Goal: Task Accomplishment & Management: Use online tool/utility

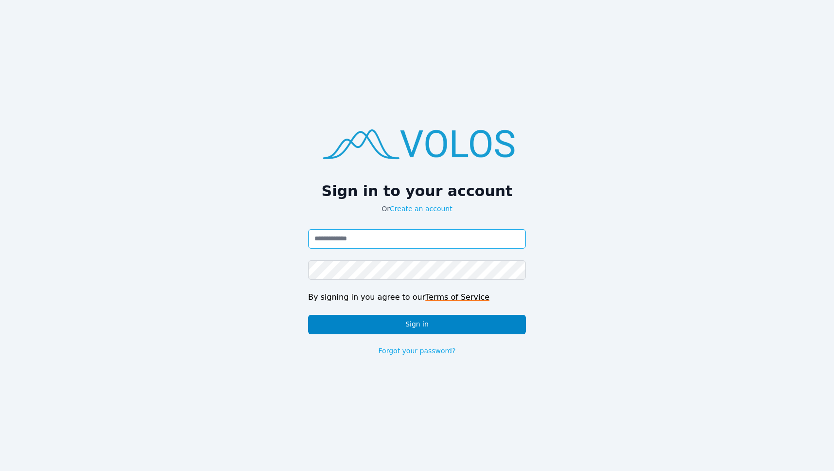
type input "**********"
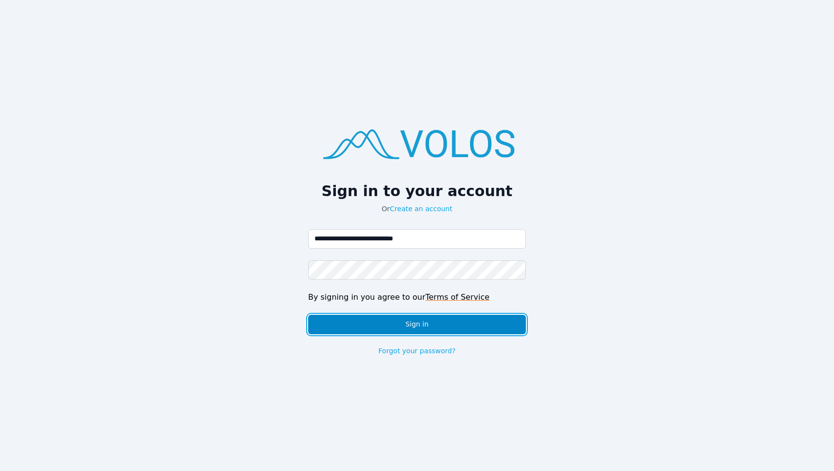
click at [455, 325] on button "Sign in" at bounding box center [417, 324] width 218 height 19
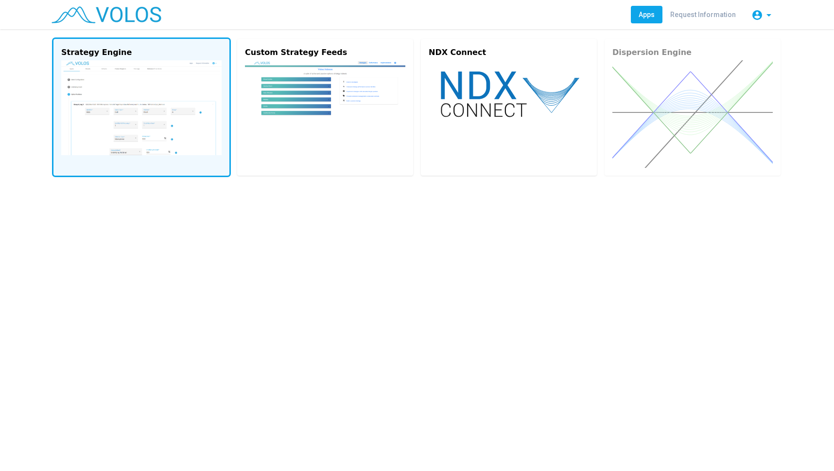
click at [163, 140] on img at bounding box center [141, 107] width 160 height 95
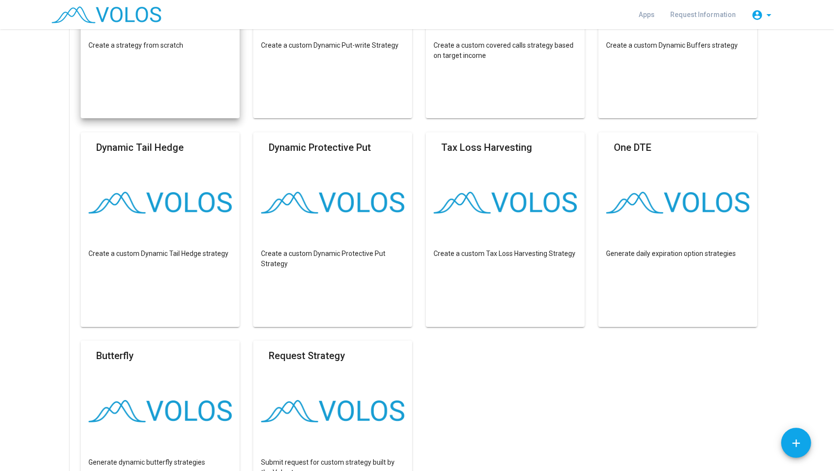
scroll to position [200, 0]
click at [201, 81] on mat-card "Build Custom Strategy Create a strategy from scratch" at bounding box center [160, 21] width 159 height 194
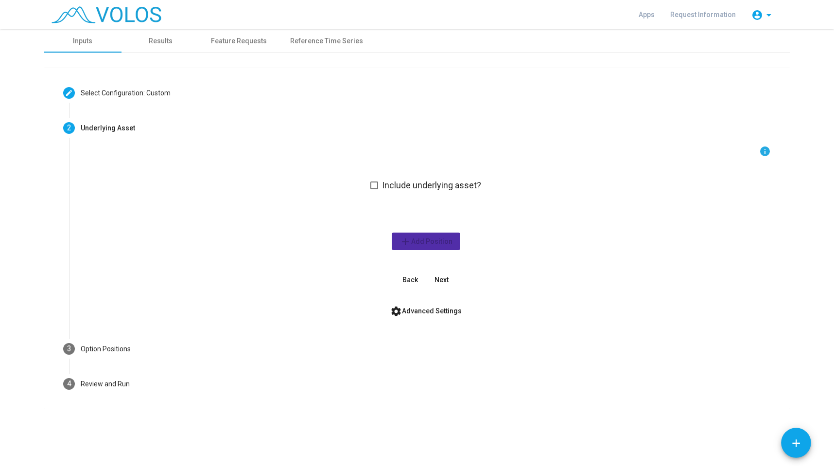
scroll to position [0, 0]
click at [418, 307] on span "settings Advanced Settings" at bounding box center [425, 311] width 71 height 8
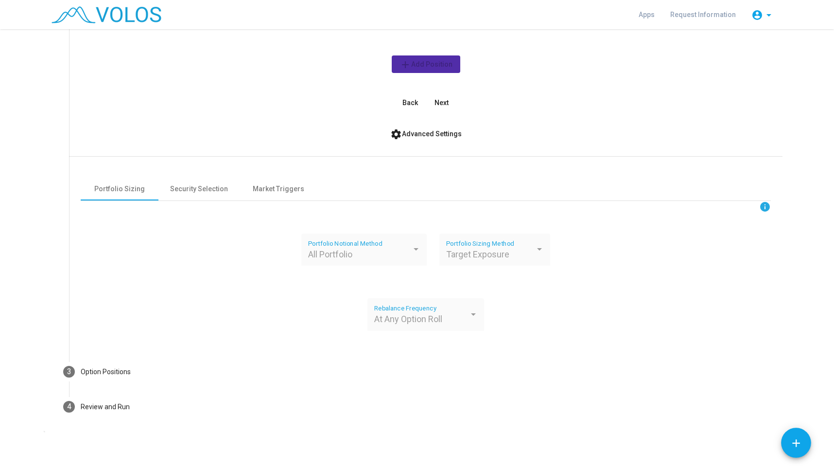
scroll to position [177, 0]
click at [176, 187] on div "Security Selection" at bounding box center [199, 189] width 58 height 10
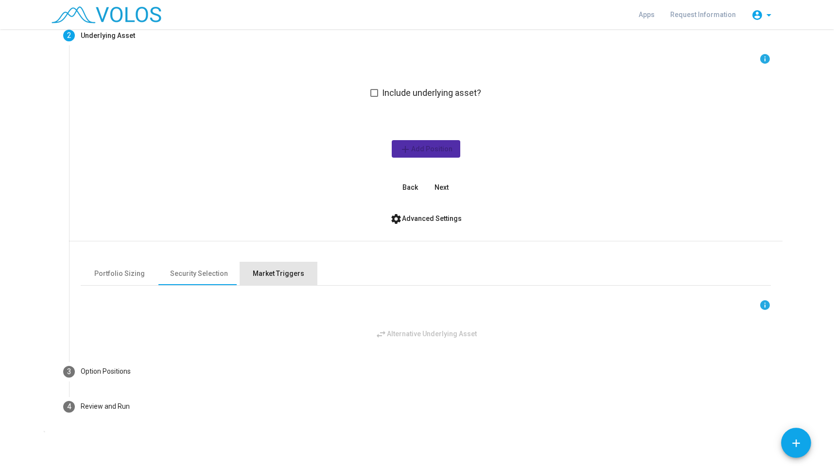
click at [259, 279] on div "Market Triggers" at bounding box center [279, 273] width 78 height 23
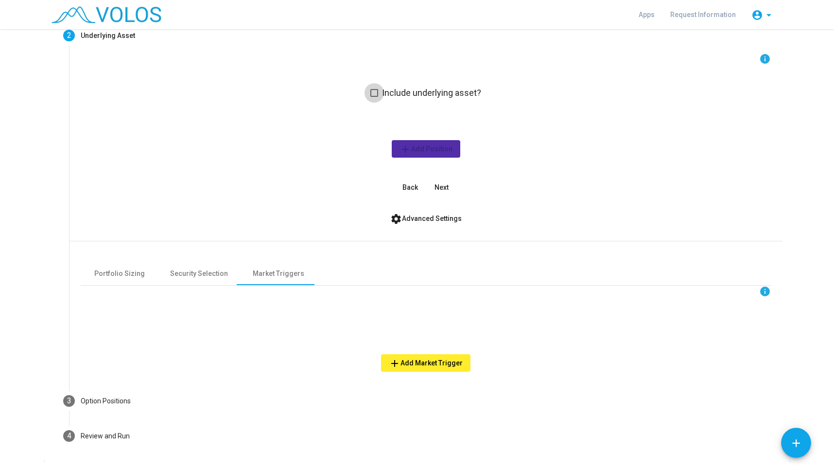
click at [373, 95] on span at bounding box center [374, 93] width 8 height 8
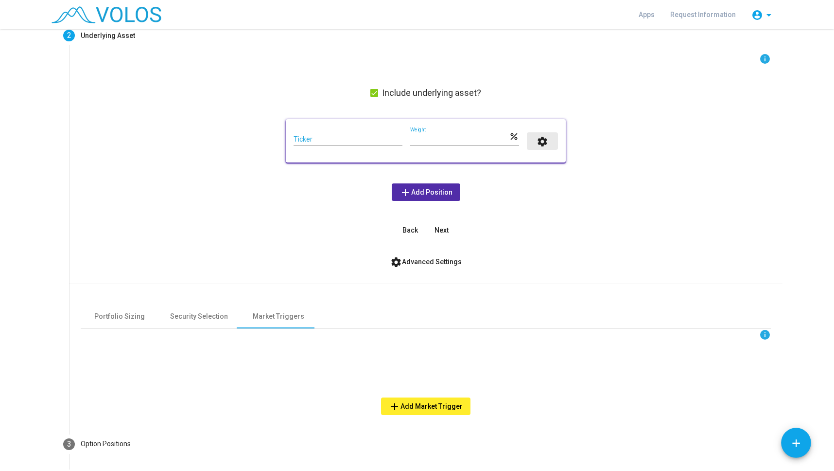
click at [537, 145] on mat-icon "settings" at bounding box center [543, 142] width 12 height 12
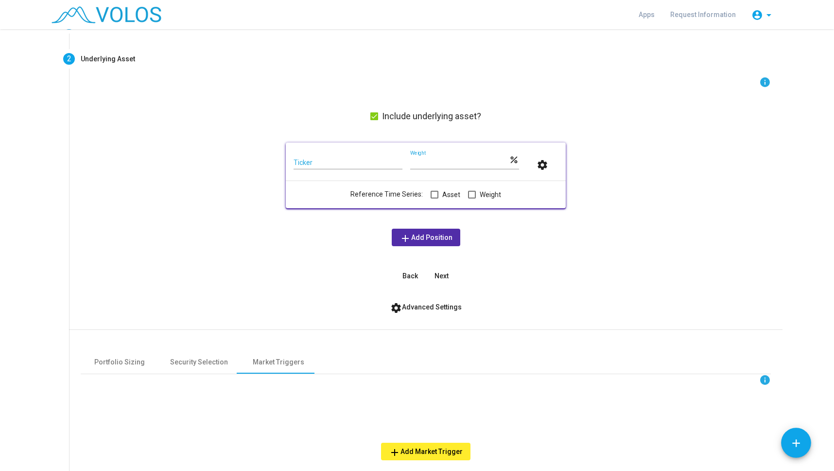
scroll to position [69, 0]
click at [540, 166] on mat-icon "settings" at bounding box center [543, 165] width 12 height 12
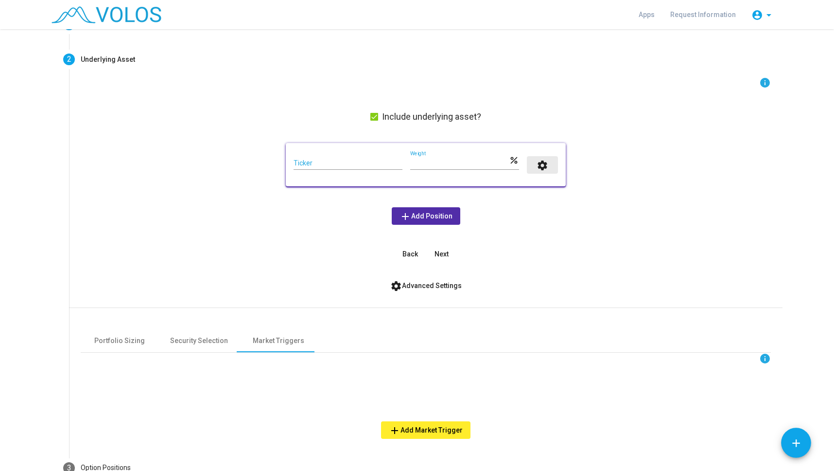
click at [540, 166] on mat-icon "settings" at bounding box center [543, 165] width 12 height 12
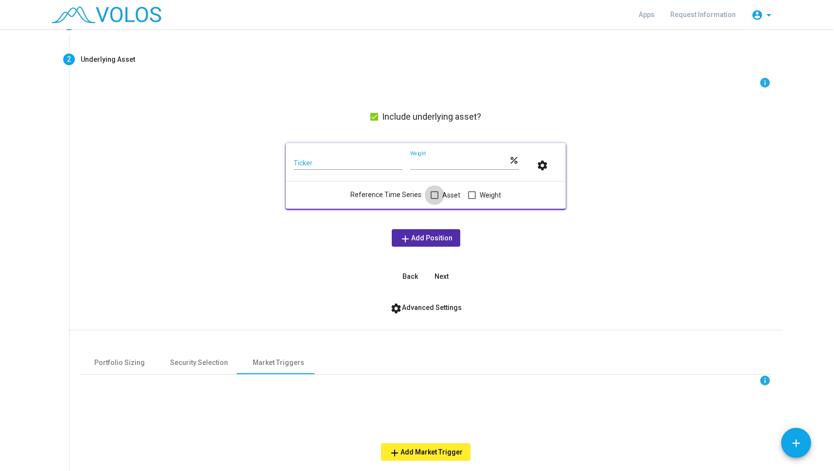
click at [431, 195] on span at bounding box center [435, 195] width 8 height 8
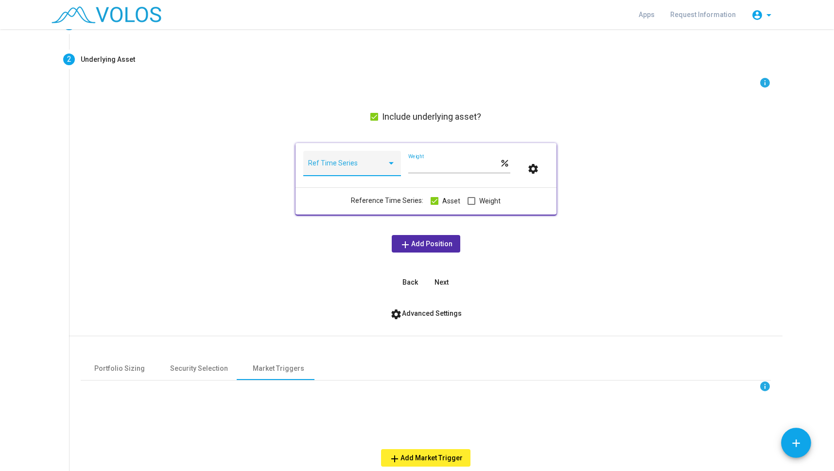
click at [389, 163] on div at bounding box center [391, 163] width 5 height 2
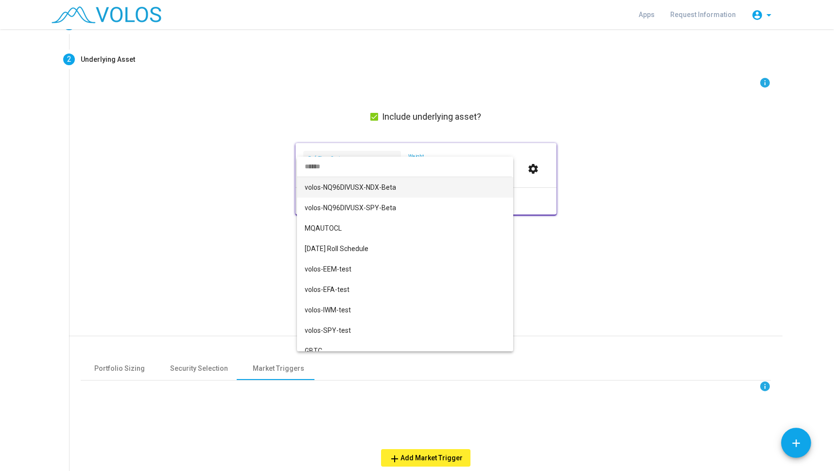
click at [237, 227] on div at bounding box center [417, 235] width 834 height 471
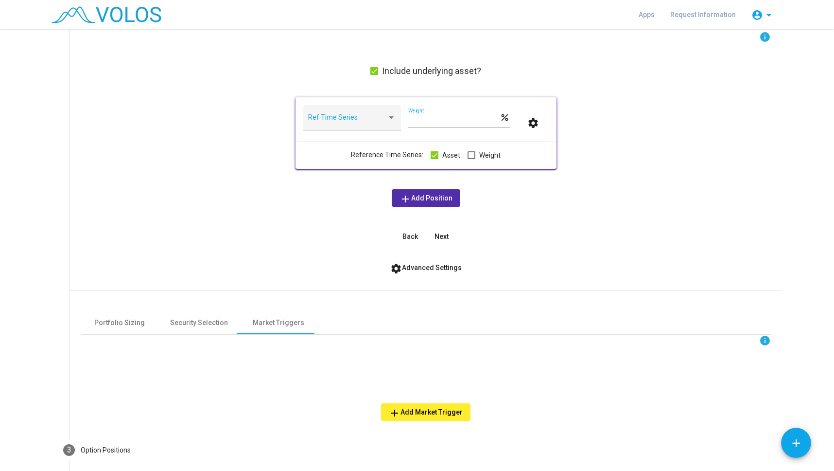
scroll to position [0, 0]
